Goal: Information Seeking & Learning: Learn about a topic

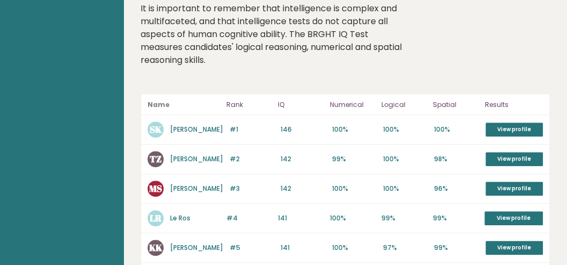
scroll to position [13, 0]
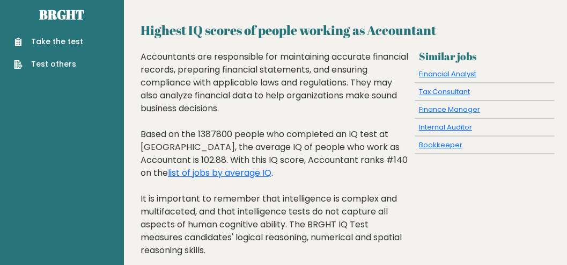
scroll to position [0, 0]
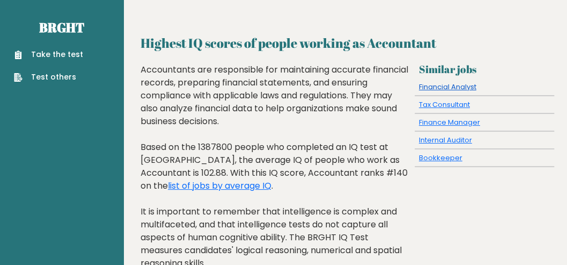
click at [461, 87] on link "Financial Analyst" at bounding box center [447, 87] width 57 height 10
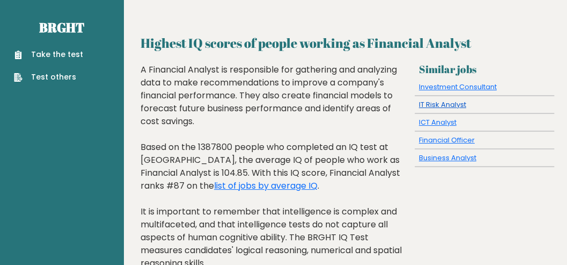
click at [453, 106] on link "IT Risk Analyst" at bounding box center [442, 104] width 47 height 10
click at [438, 84] on link "Investment Consultant" at bounding box center [458, 87] width 78 height 10
click at [449, 156] on link "Business Analyst" at bounding box center [447, 157] width 57 height 10
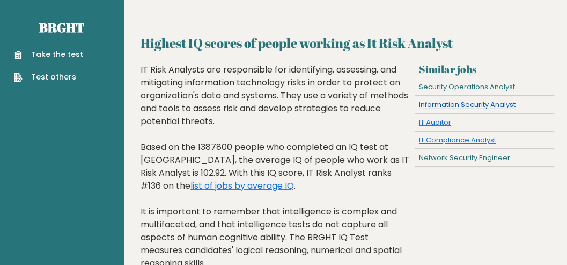
click at [444, 104] on link "Information Security Analyst" at bounding box center [467, 104] width 97 height 10
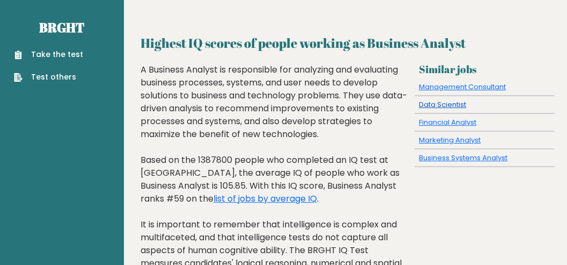
click at [455, 103] on link "Data Scientist" at bounding box center [442, 104] width 47 height 10
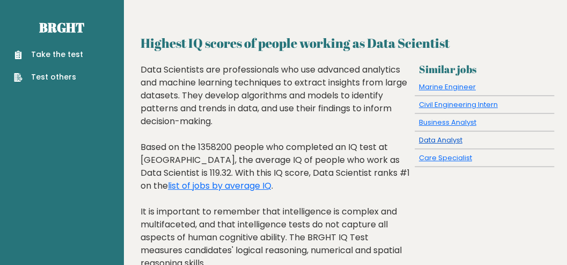
click at [430, 141] on link "Data Analyst" at bounding box center [440, 140] width 43 height 10
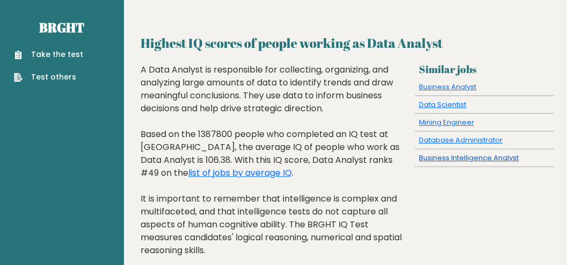
click at [486, 157] on link "Business Intelligence Analyst" at bounding box center [469, 157] width 100 height 10
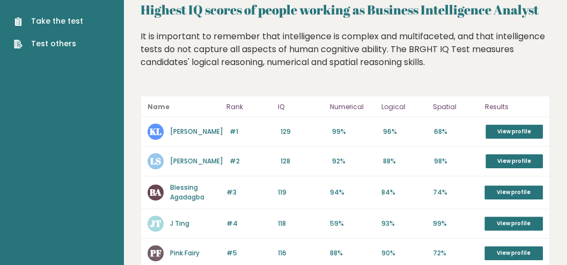
scroll to position [25, 0]
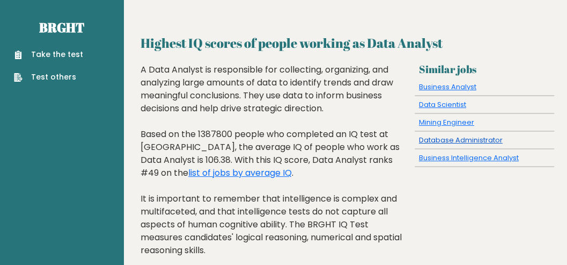
click at [459, 136] on link "Database Administrator" at bounding box center [461, 140] width 84 height 10
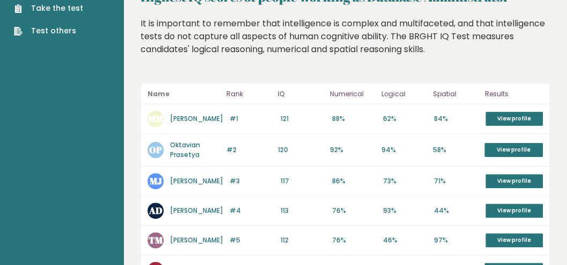
scroll to position [20, 0]
